Goal: Information Seeking & Learning: Understand process/instructions

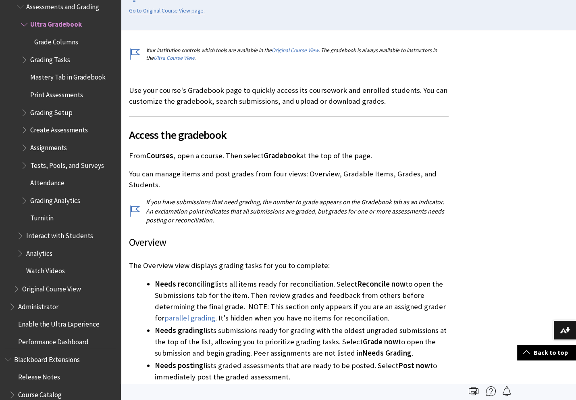
click at [41, 142] on span "Assignments" at bounding box center [48, 146] width 37 height 11
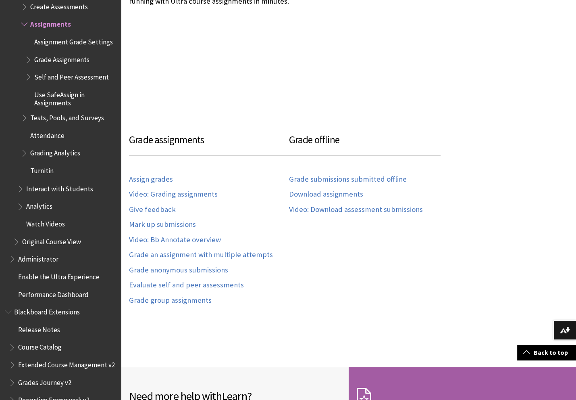
scroll to position [887, 0]
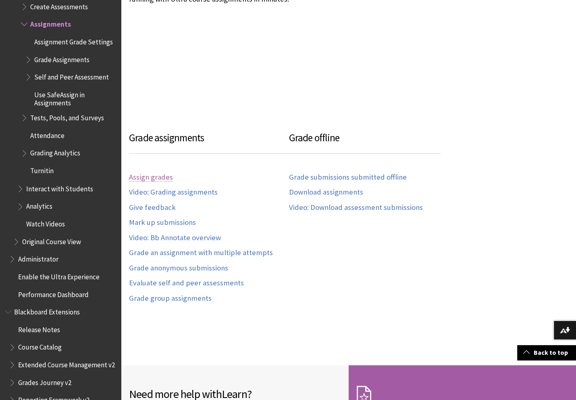
click at [162, 173] on link "Assign grades" at bounding box center [151, 177] width 44 height 9
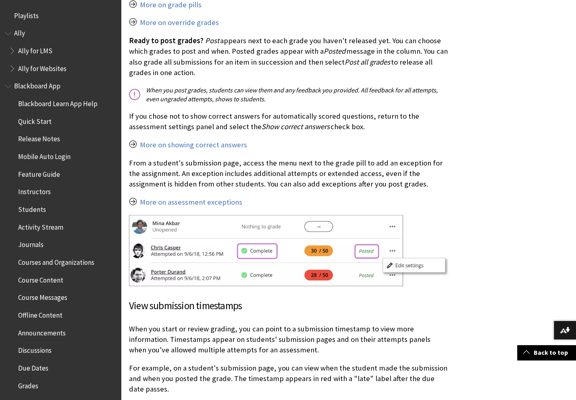
scroll to position [2137, 0]
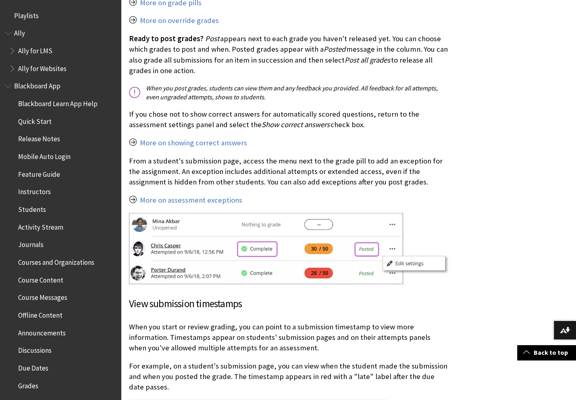
click at [58, 19] on span "Playlists" at bounding box center [60, 16] width 111 height 14
